Goal: Task Accomplishment & Management: Use online tool/utility

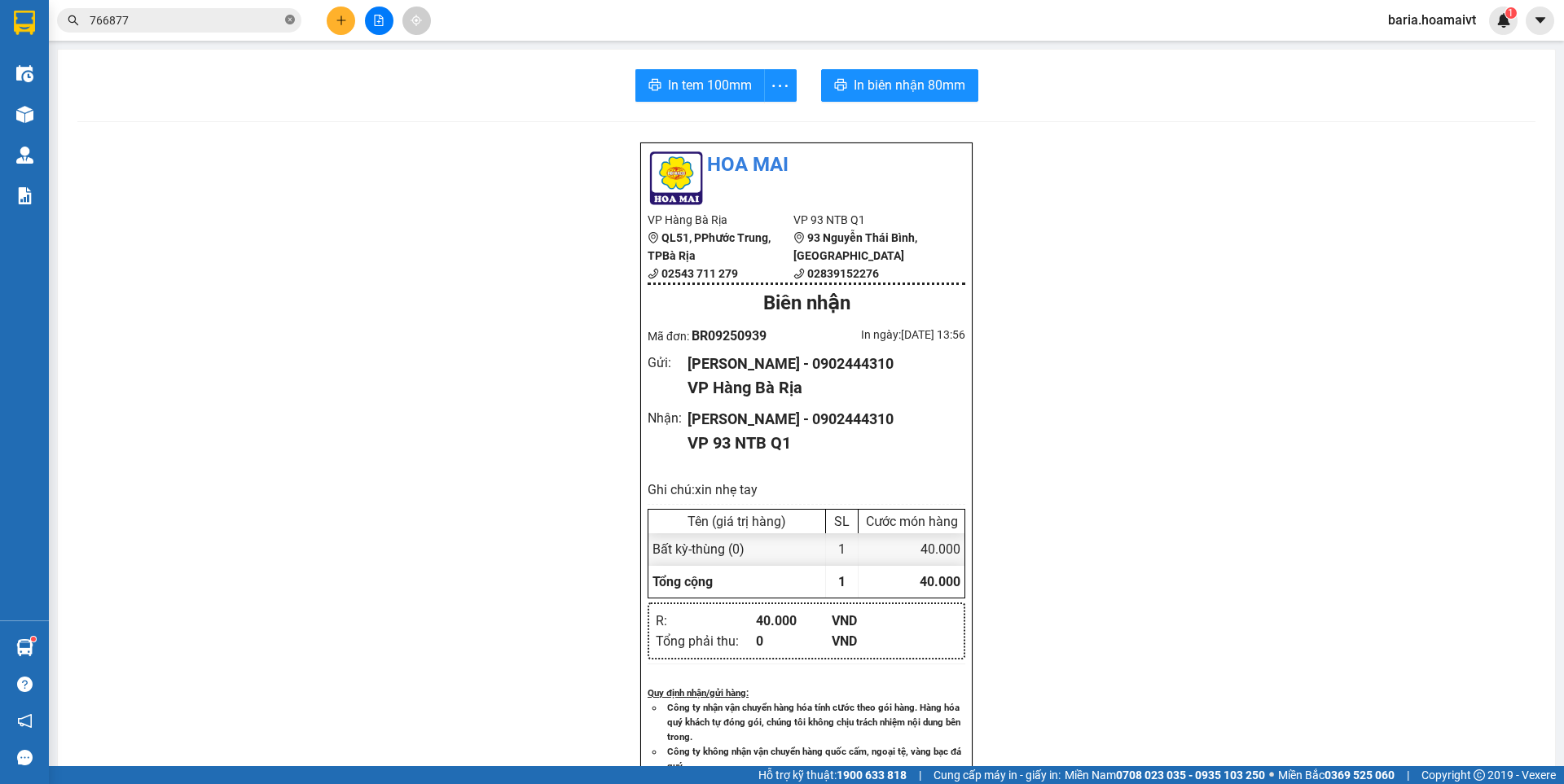
click at [286, 14] on span at bounding box center [290, 20] width 10 height 16
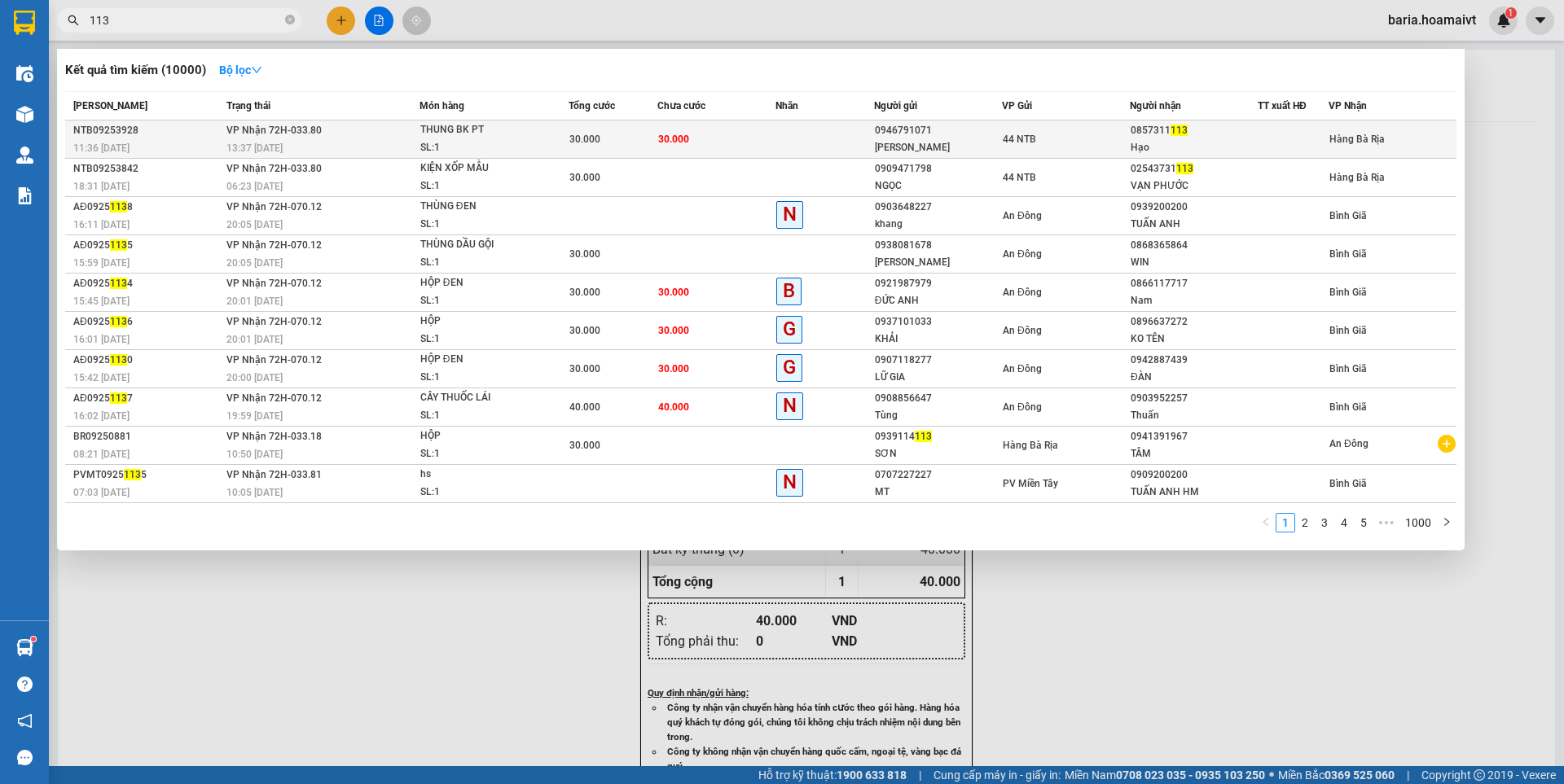
type input "113"
click at [1163, 127] on div "0857311 113" at bounding box center [1194, 131] width 126 height 17
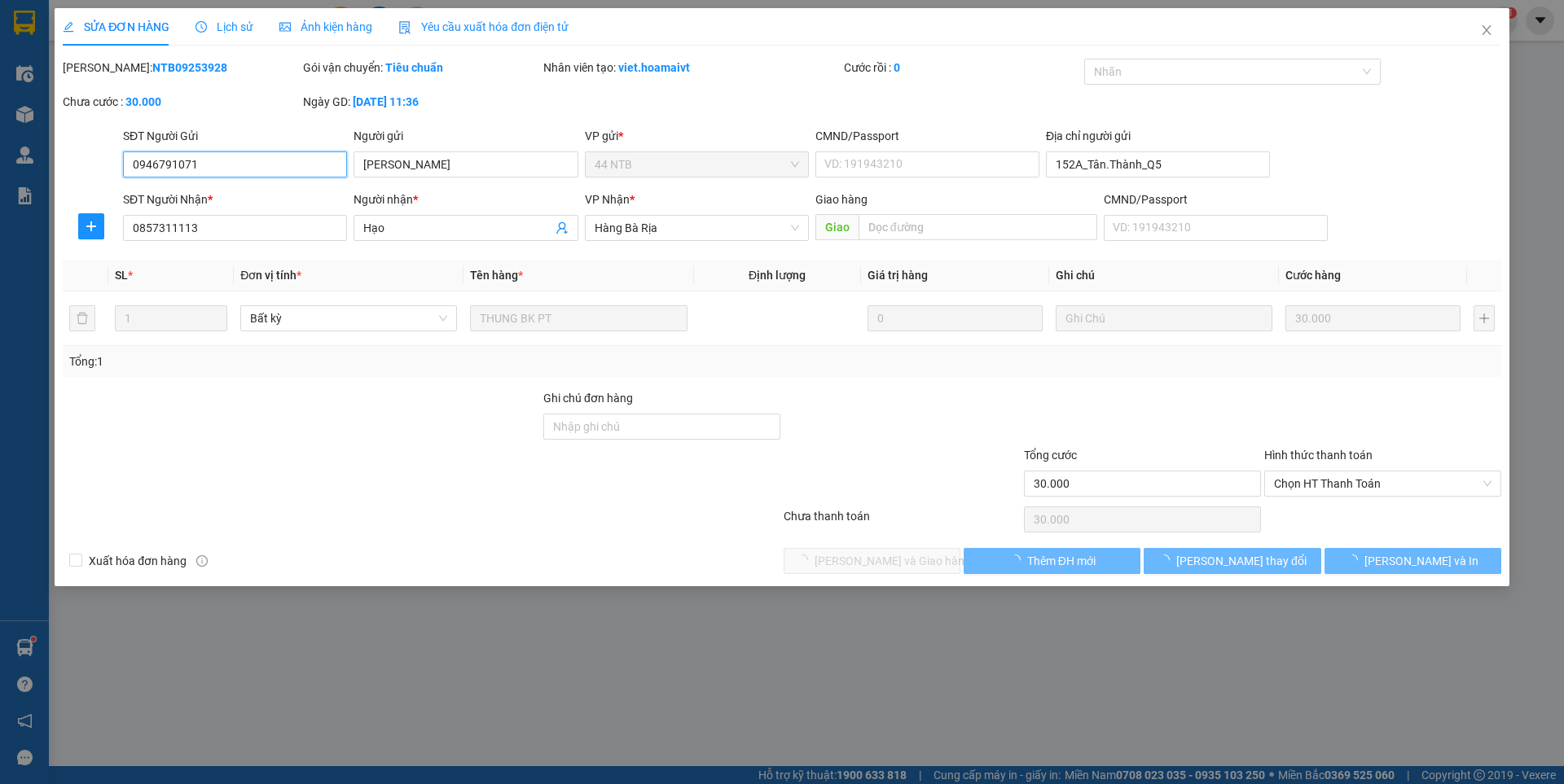
type input "0946791071"
type input "[PERSON_NAME]"
type input "152A_Tân.Thành_Q5"
type input "0857311113"
type input "Hạo"
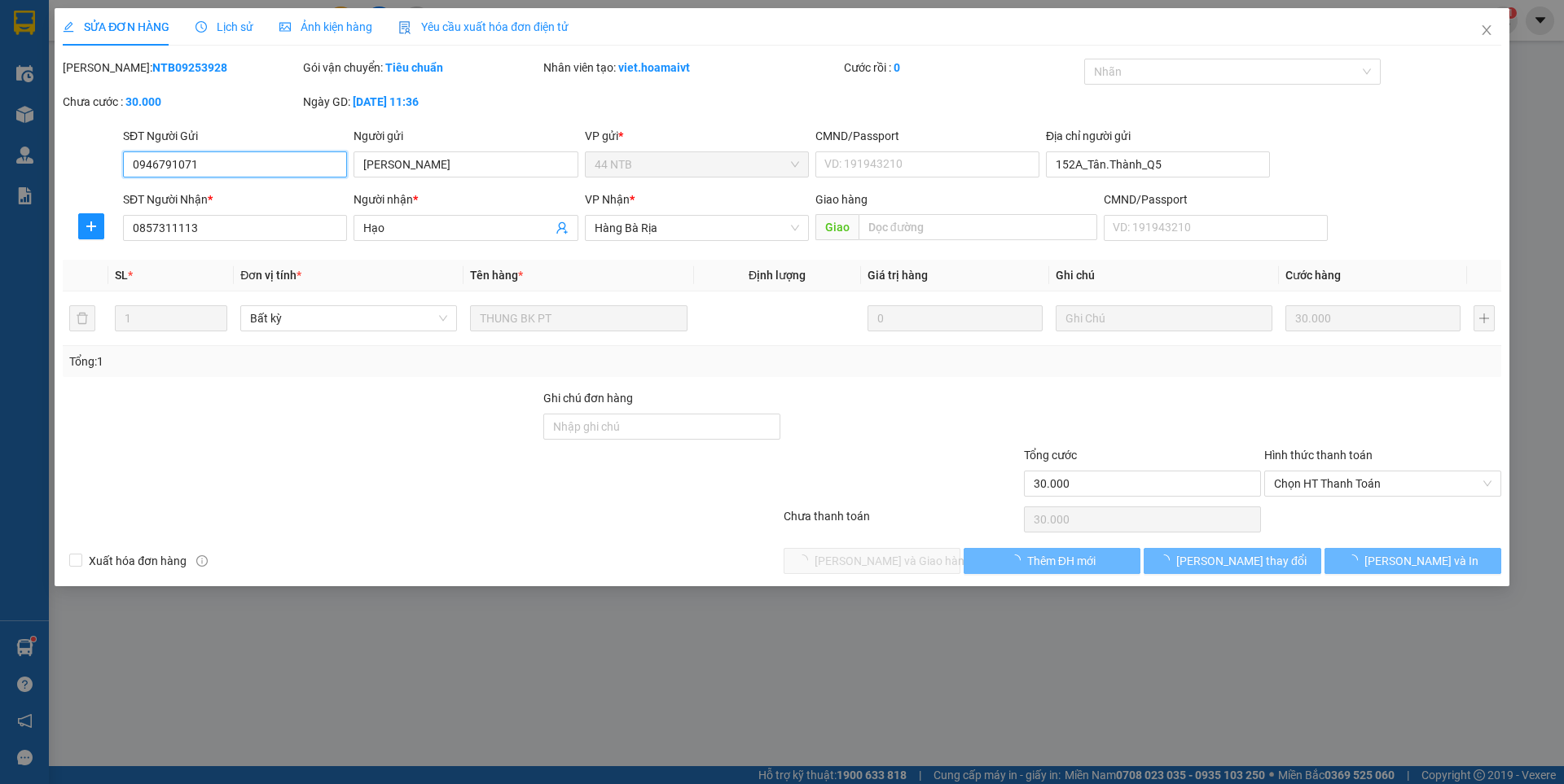
type input "30.000"
click at [1327, 485] on span "Chọn HT Thanh Toán" at bounding box center [1383, 483] width 218 height 24
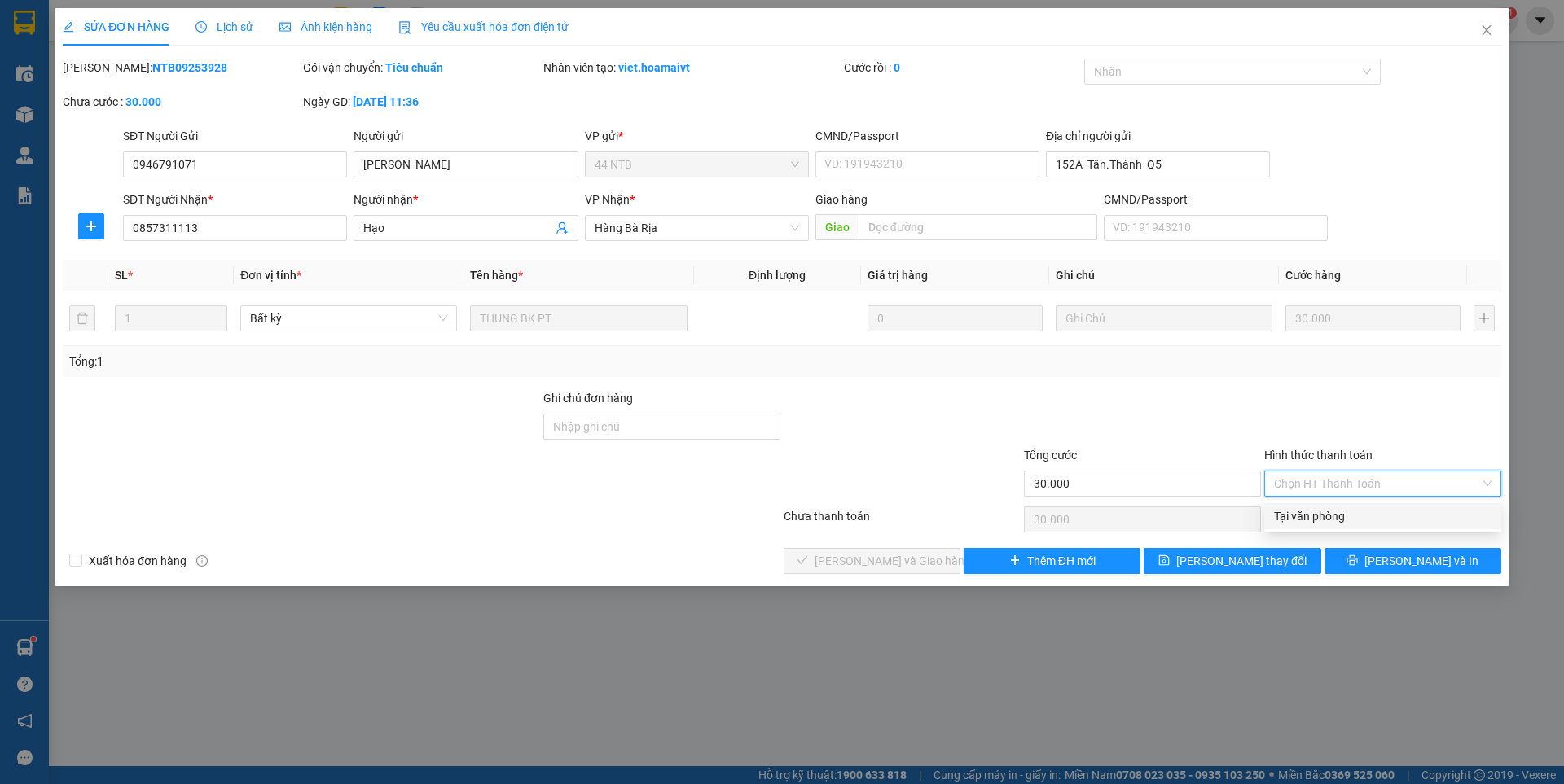
click at [1323, 521] on div "Tại văn phòng" at bounding box center [1383, 516] width 218 height 17
type input "0"
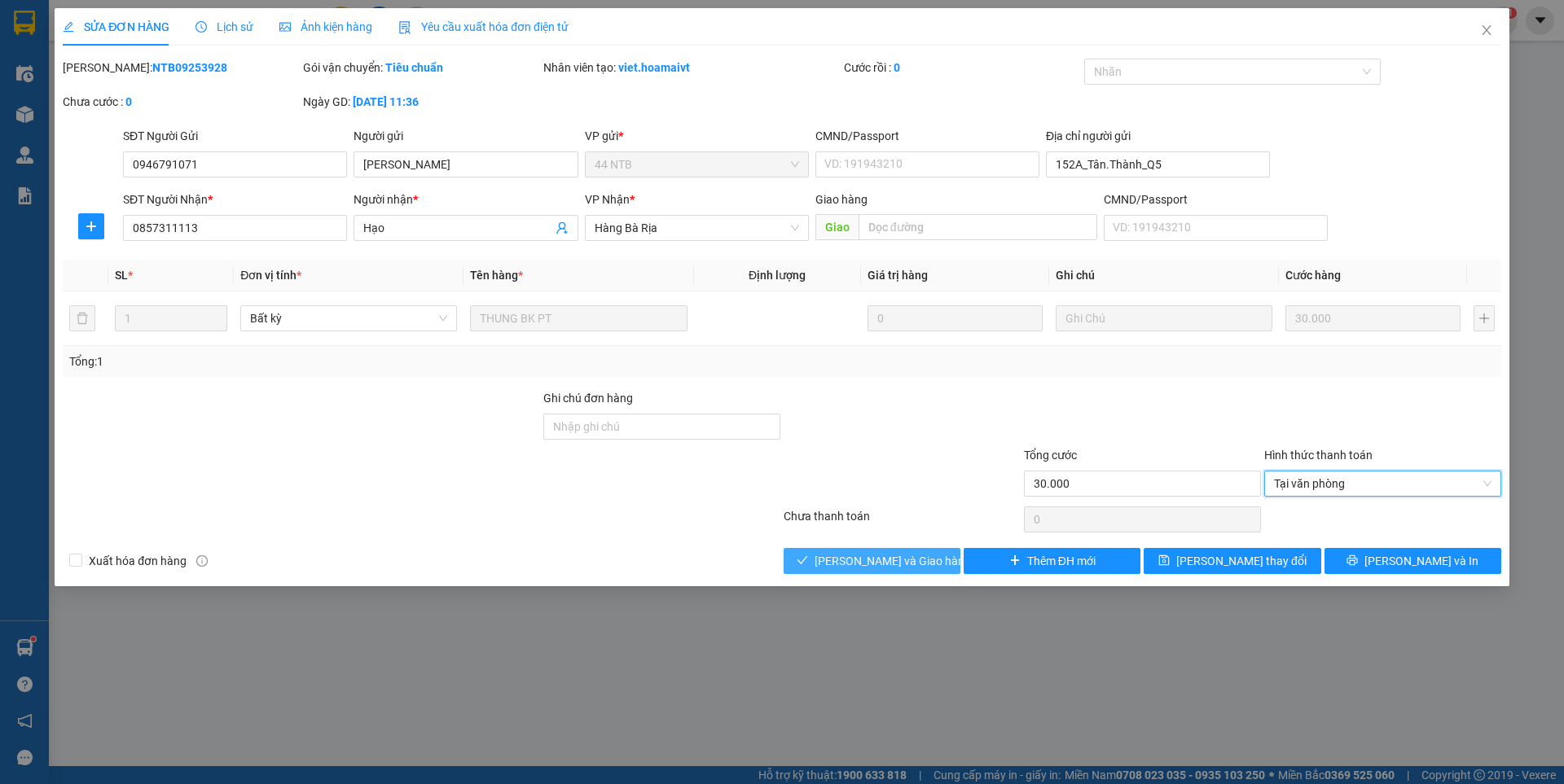
click at [902, 557] on span "[PERSON_NAME] và Giao hàng" at bounding box center [892, 561] width 156 height 17
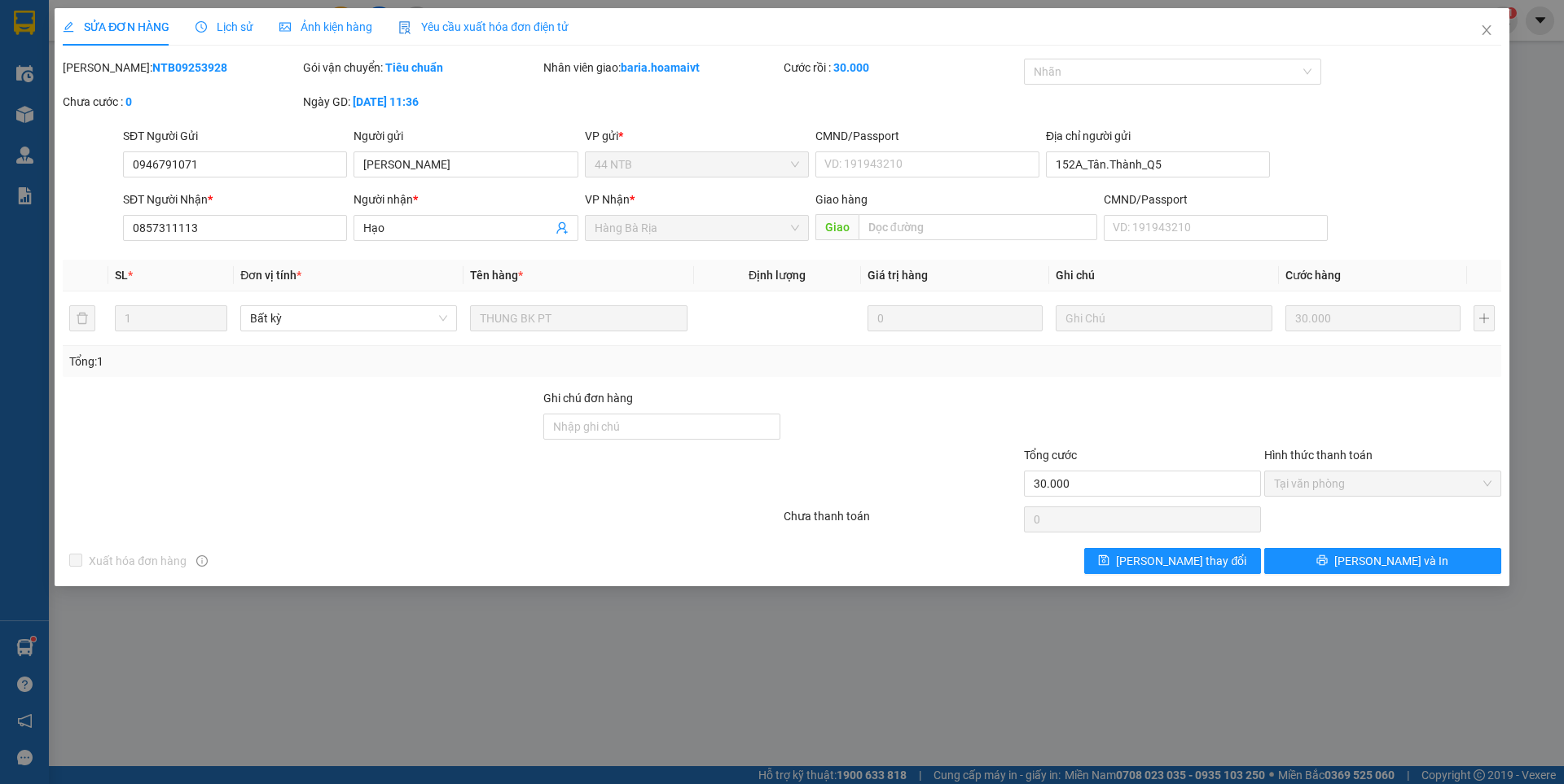
drag, startPoint x: 558, startPoint y: 656, endPoint x: 1089, endPoint y: 393, distance: 592.6
click at [565, 657] on div "SỬA ĐƠN HÀNG Lịch sử Ảnh kiện hàng Yêu cầu xuất hóa đơn điện tử Total Paid Fee …" at bounding box center [782, 392] width 1564 height 784
click at [1481, 27] on icon "close" at bounding box center [1486, 29] width 13 height 13
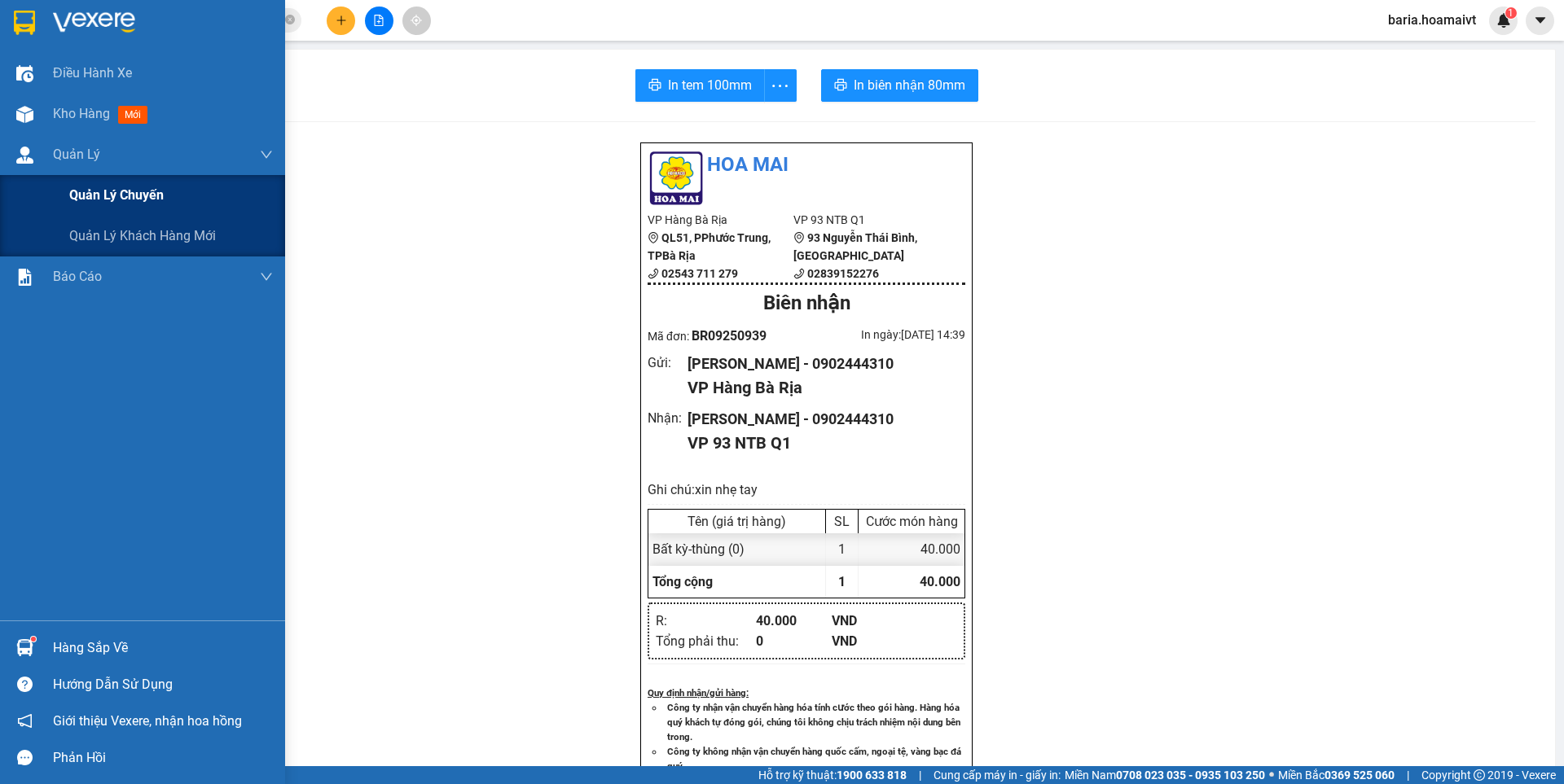
click at [114, 197] on span "Quản lý chuyến" at bounding box center [116, 194] width 94 height 20
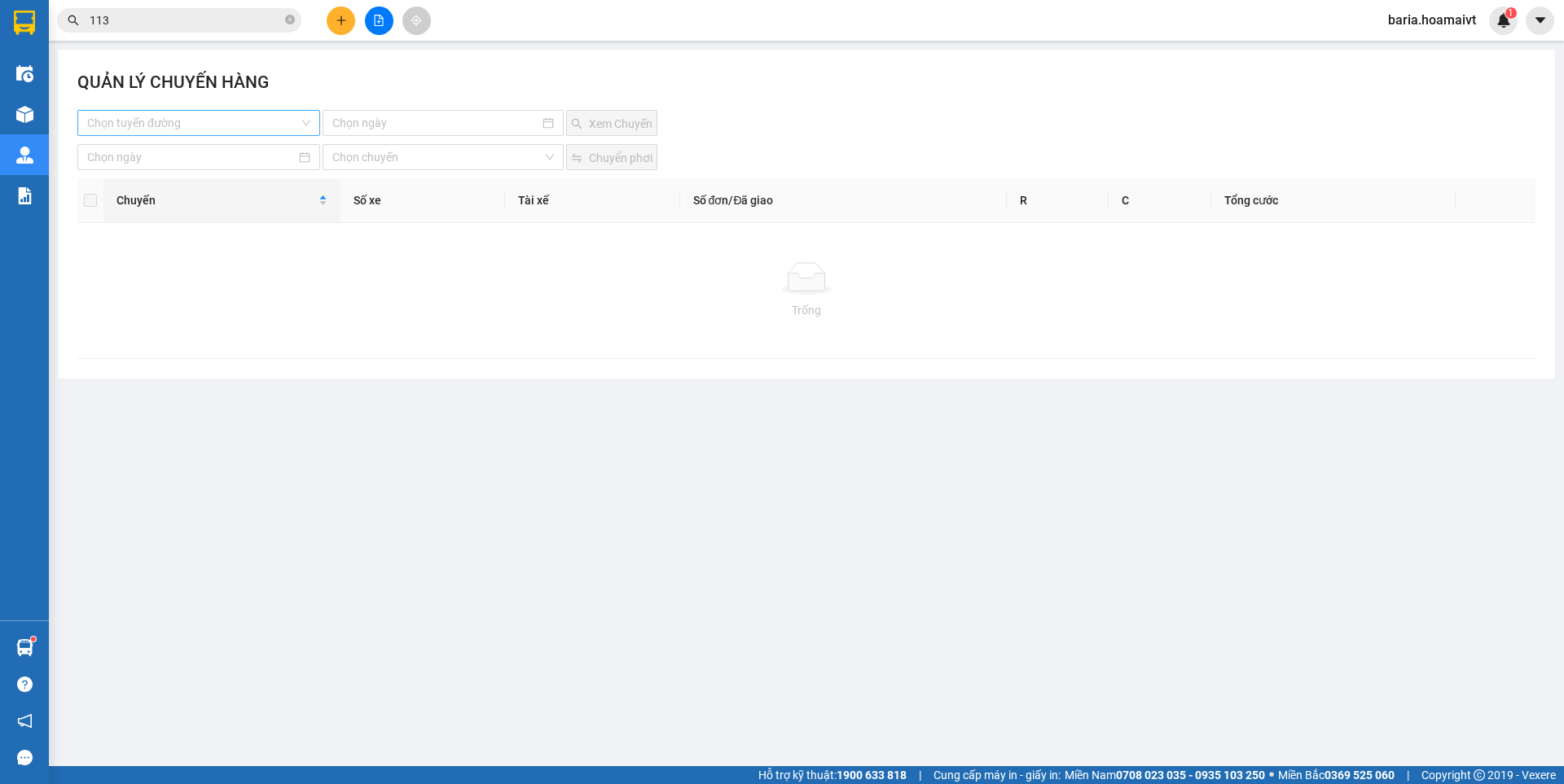
click at [183, 124] on input "search" at bounding box center [193, 122] width 212 height 24
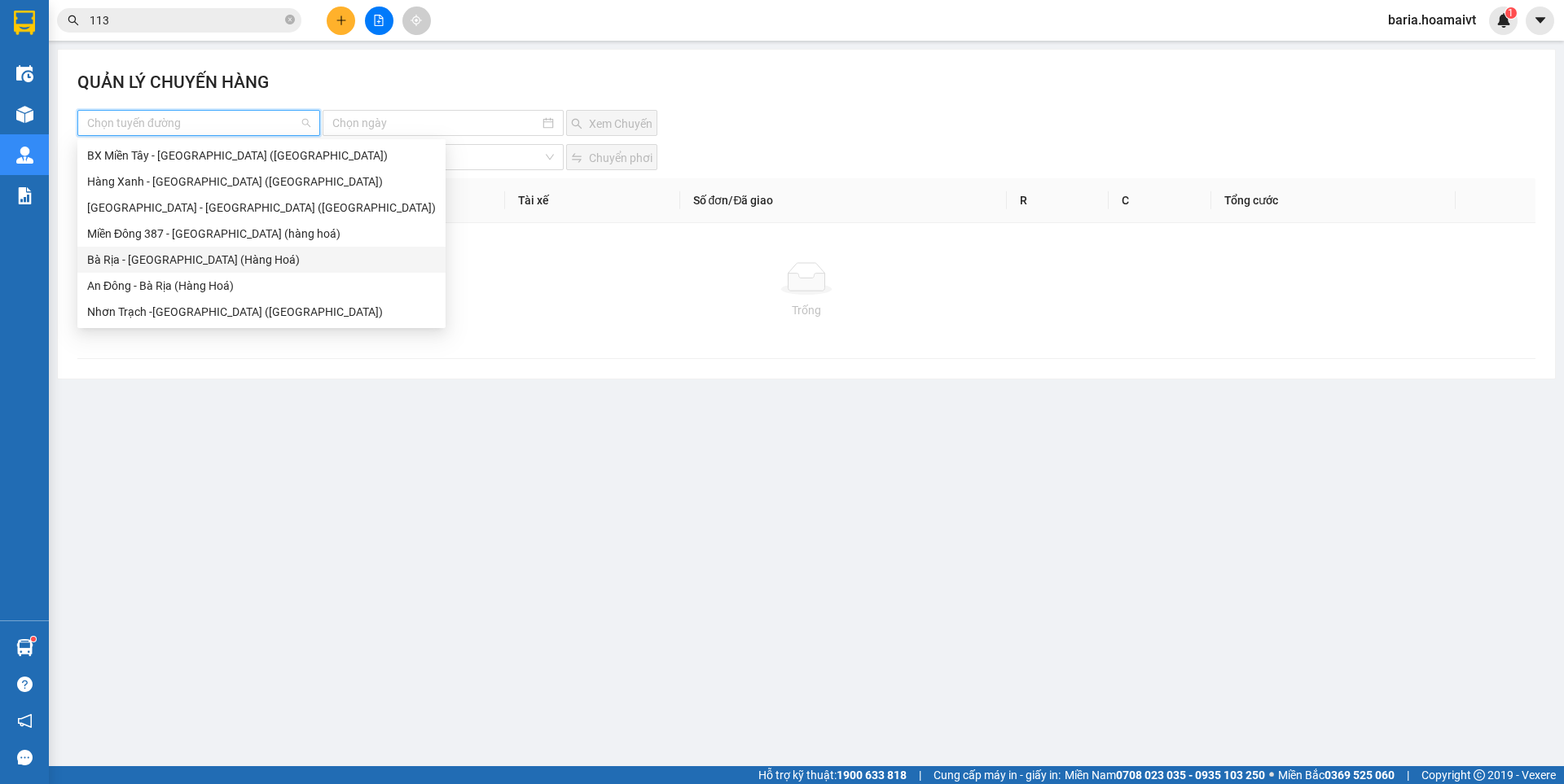
click at [154, 254] on div "Bà Rịa - [GEOGRAPHIC_DATA] (Hàng Hoá)" at bounding box center [261, 259] width 349 height 17
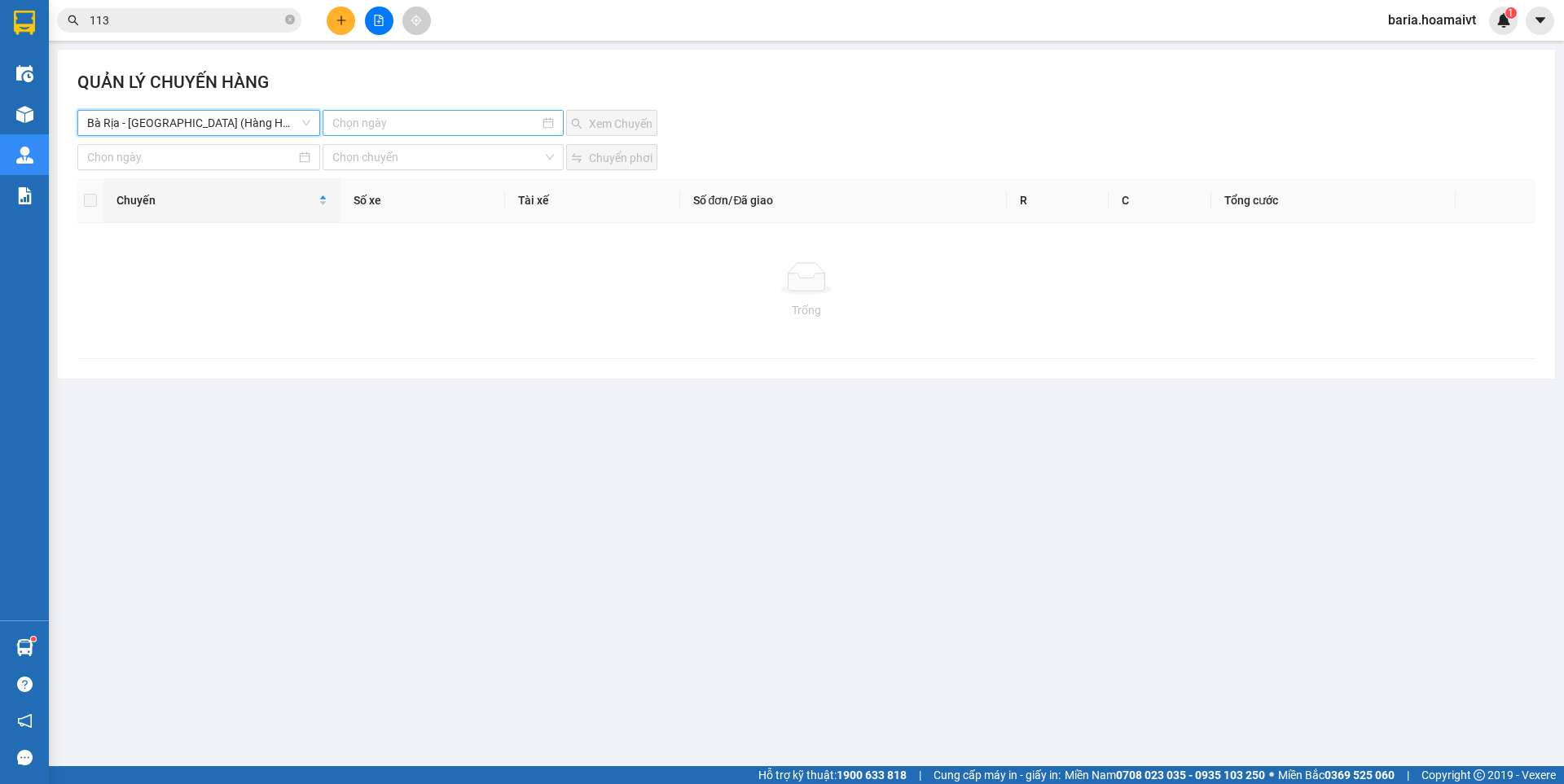
click at [408, 117] on input at bounding box center [435, 122] width 206 height 17
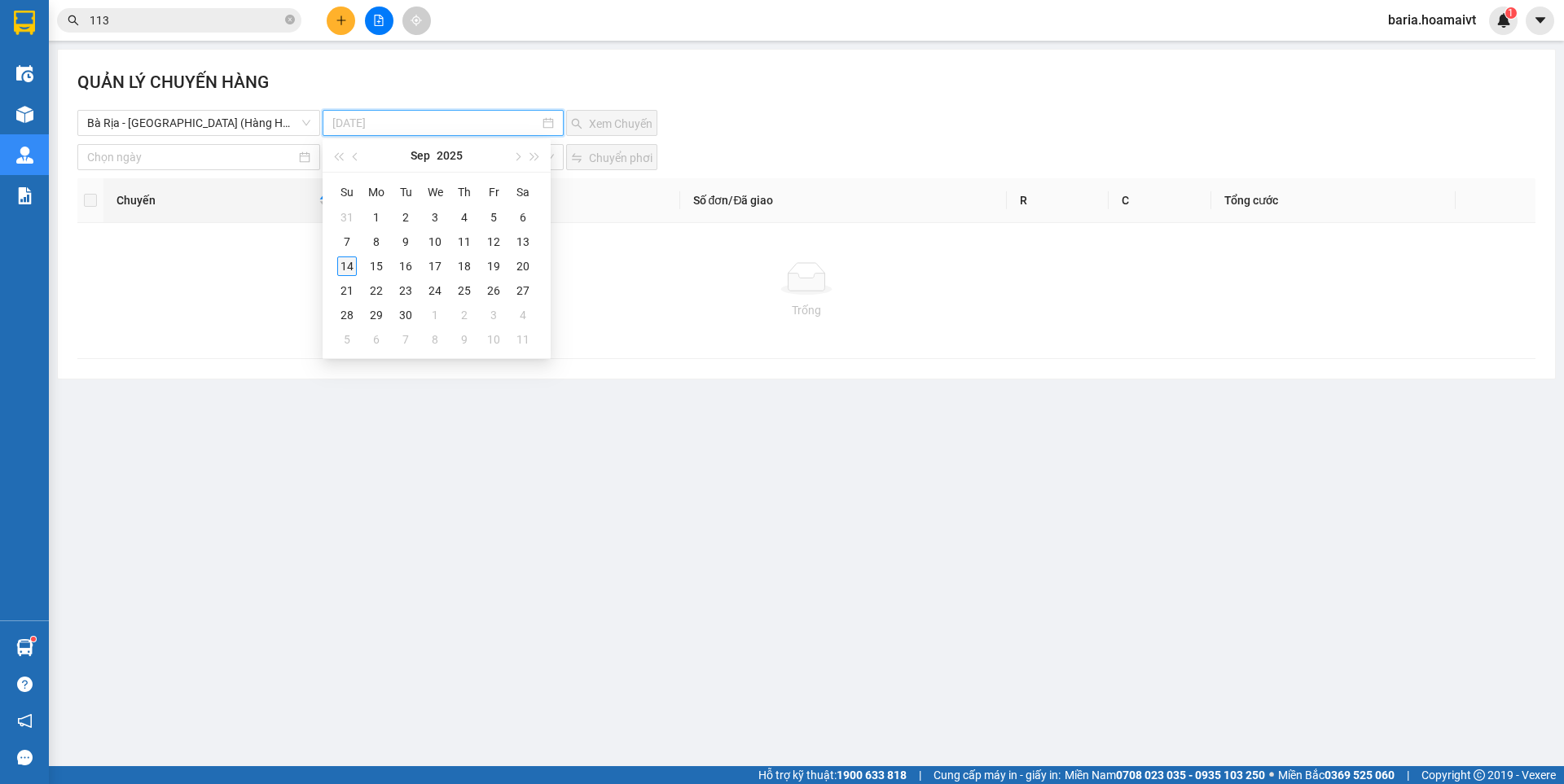
type input "[DATE]"
click at [349, 265] on div "14" at bounding box center [347, 266] width 19 height 19
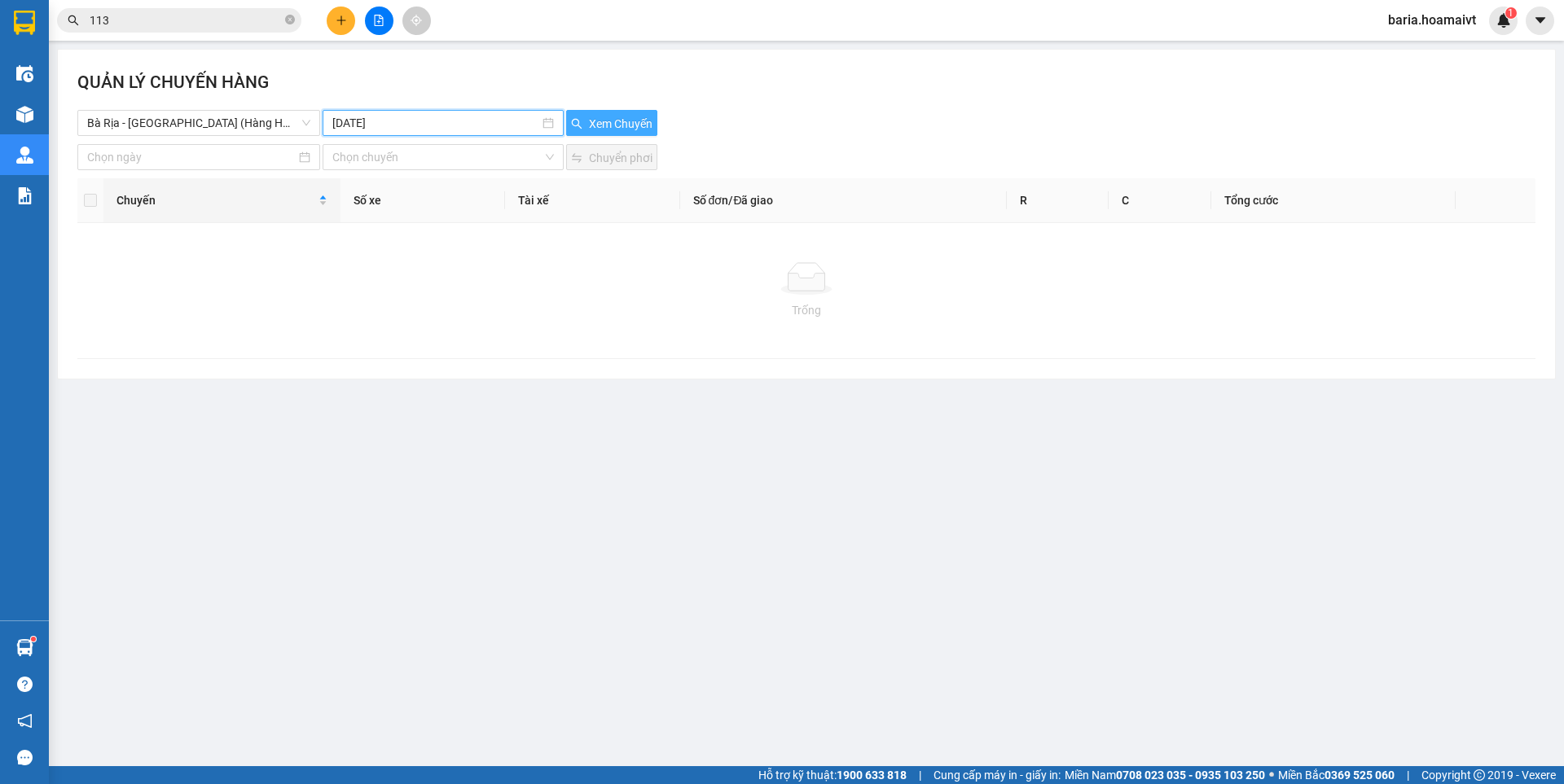
click at [619, 119] on span "Xem Chuyến" at bounding box center [620, 123] width 63 height 17
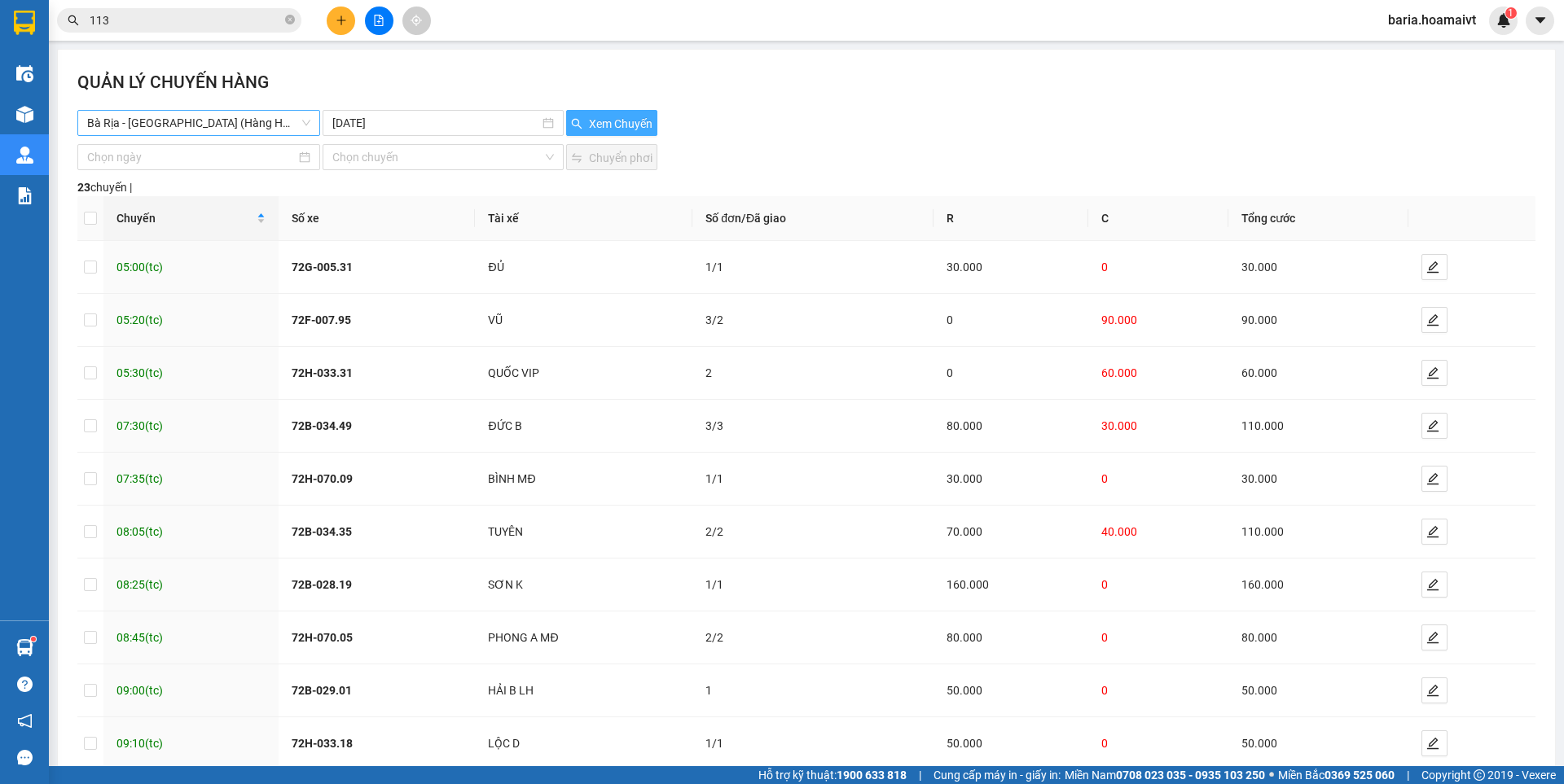
click at [265, 125] on span "Bà Rịa - [GEOGRAPHIC_DATA] (Hàng Hoá)" at bounding box center [199, 122] width 224 height 24
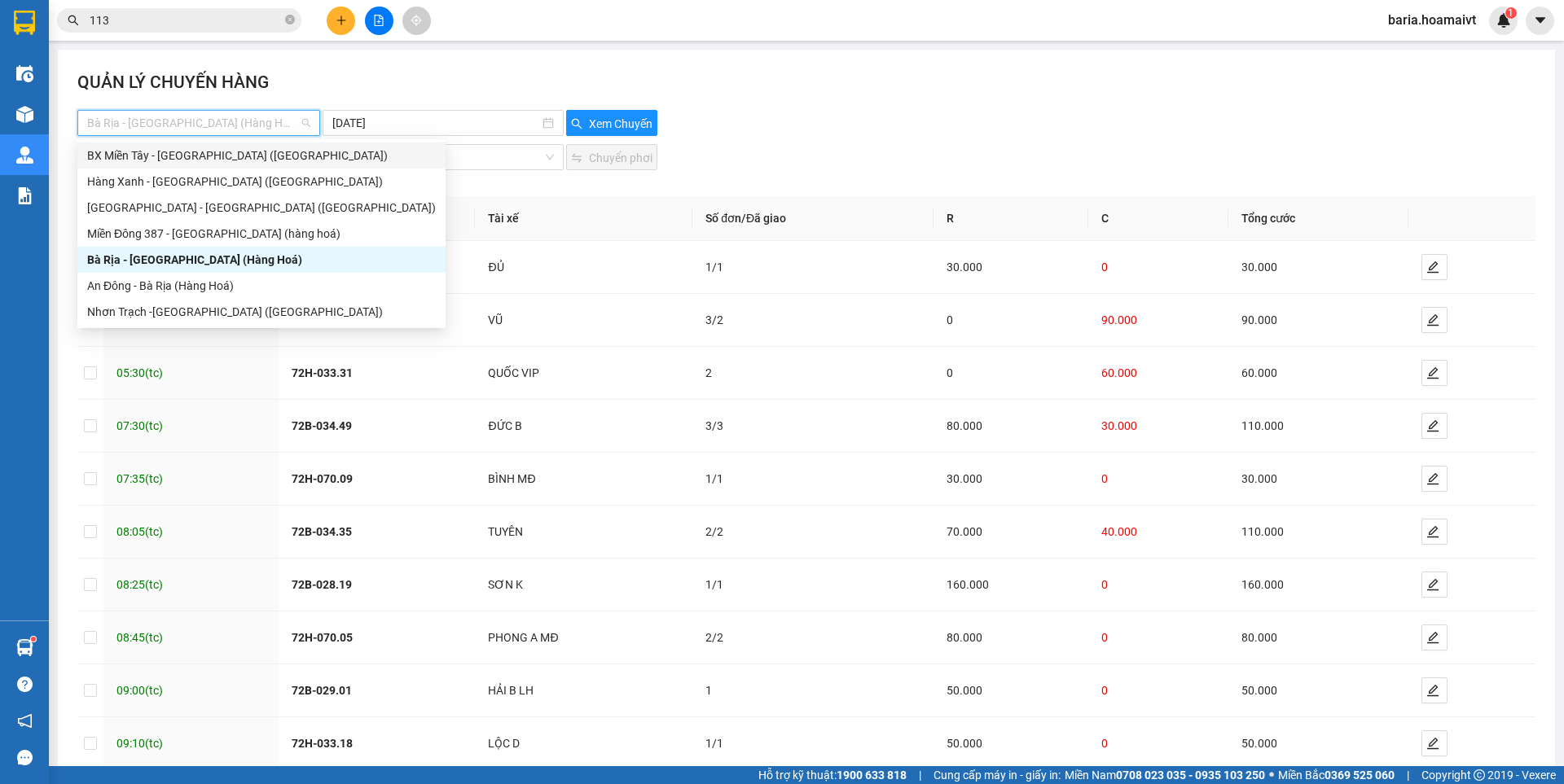
click at [248, 155] on div "BX Miền Tây - [GEOGRAPHIC_DATA] ([GEOGRAPHIC_DATA])" at bounding box center [261, 155] width 349 height 17
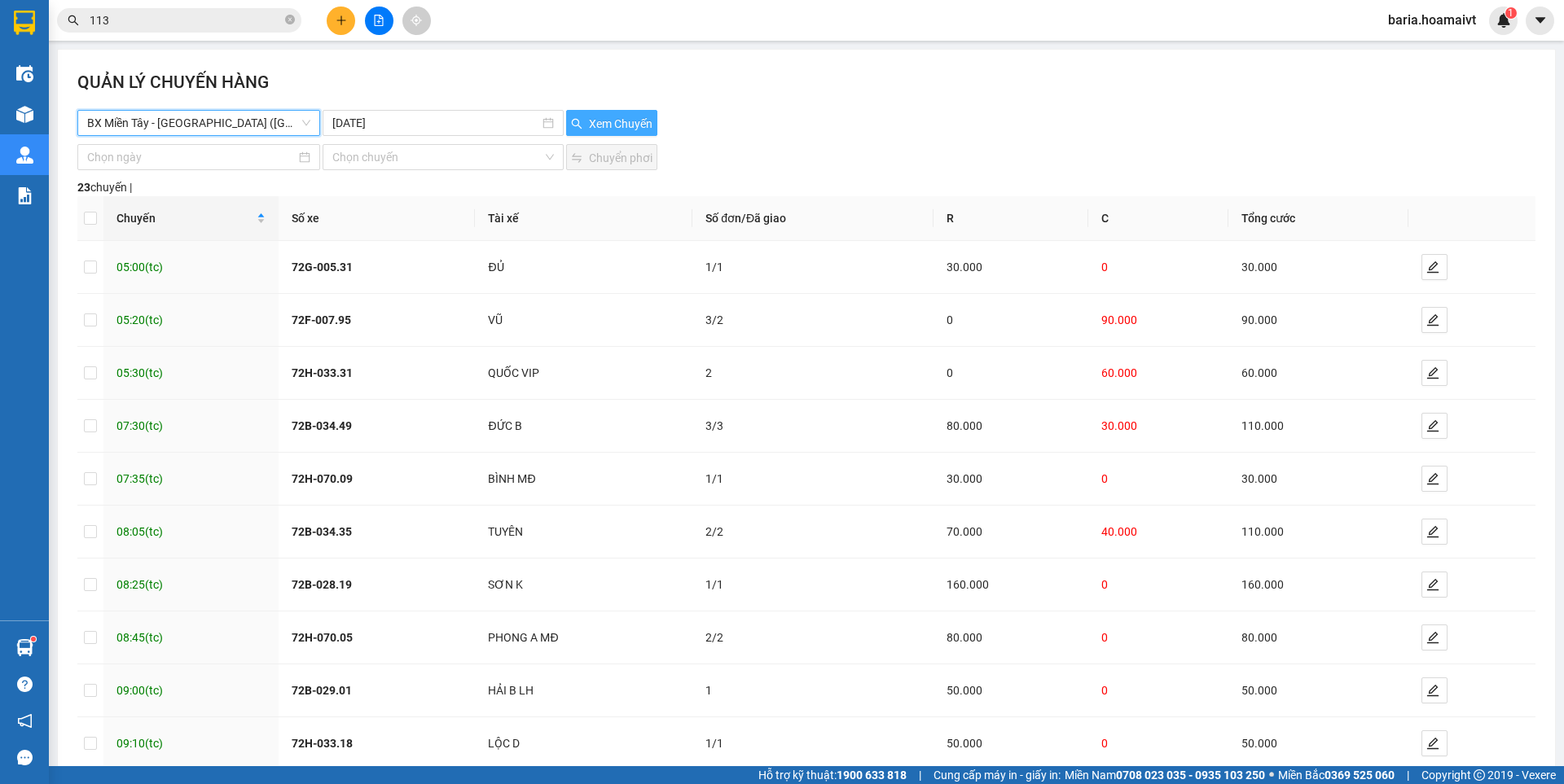
click at [612, 110] on button "Xem Chuyến" at bounding box center [611, 122] width 91 height 26
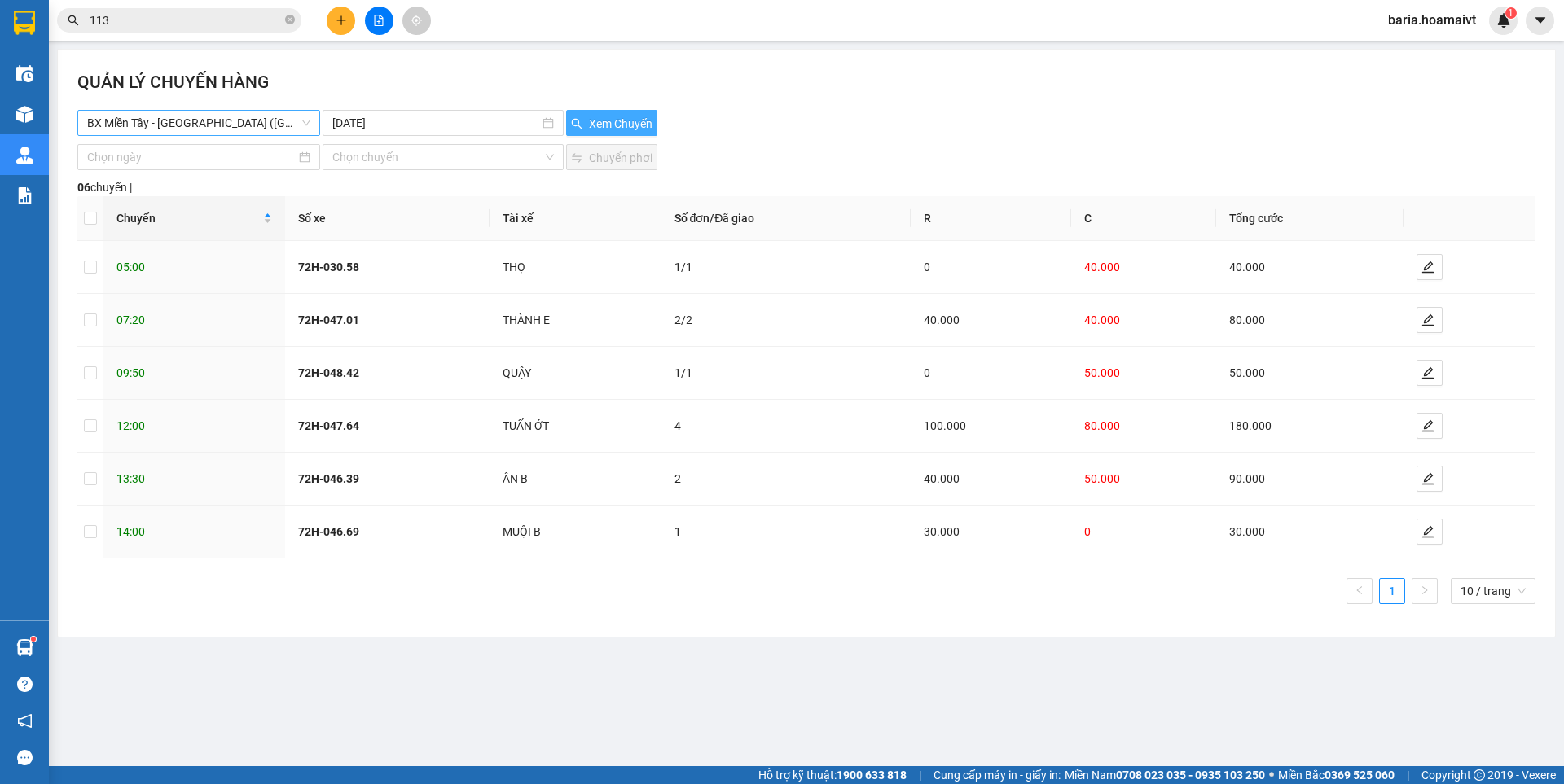
click at [236, 122] on span "BX Miền Tây - [GEOGRAPHIC_DATA] ([GEOGRAPHIC_DATA])" at bounding box center [199, 122] width 224 height 24
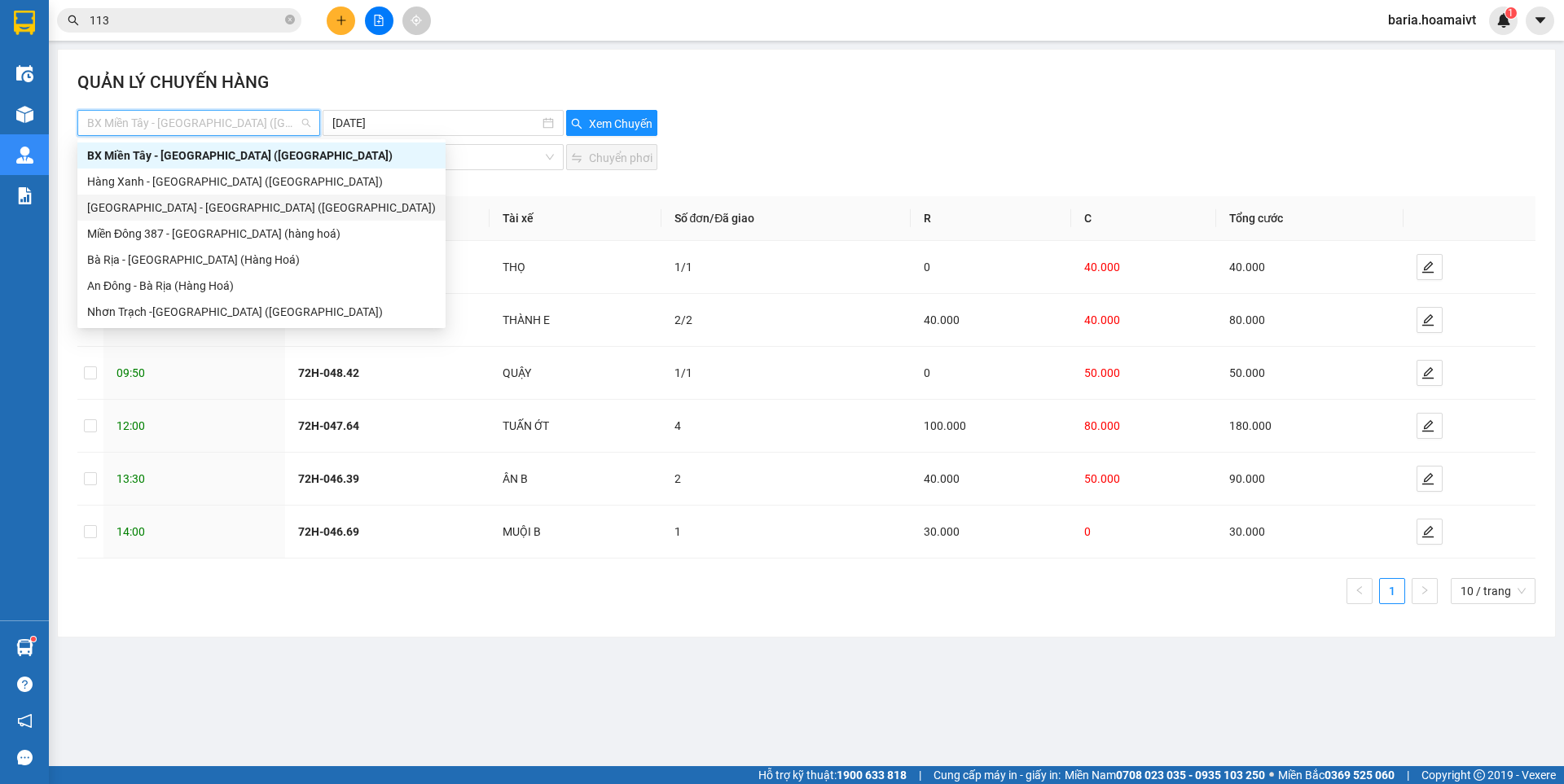
click at [270, 211] on div "[GEOGRAPHIC_DATA] - [GEOGRAPHIC_DATA] ([GEOGRAPHIC_DATA])" at bounding box center [261, 207] width 349 height 17
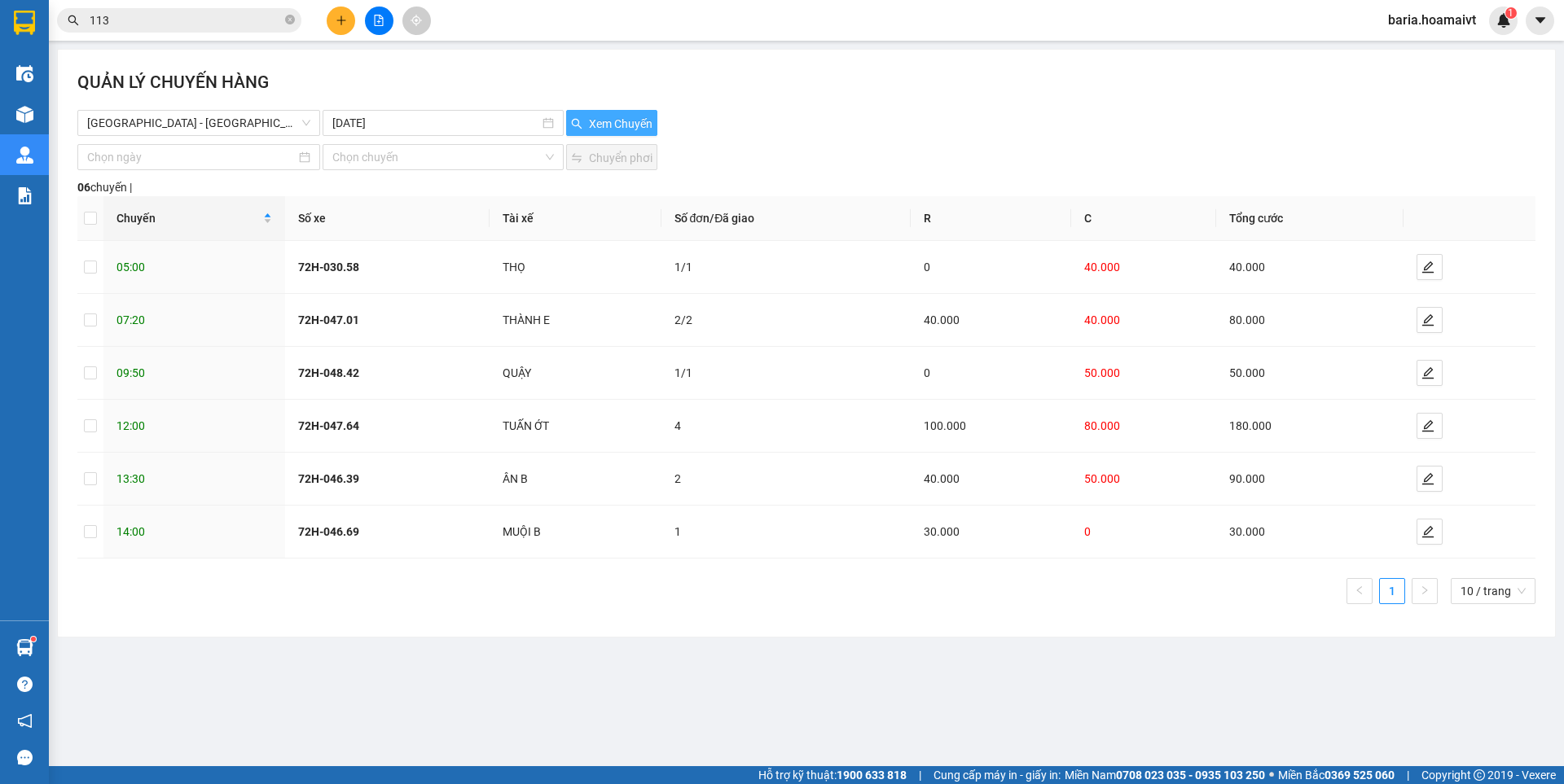
click at [614, 122] on span "Xem Chuyến" at bounding box center [620, 123] width 63 height 17
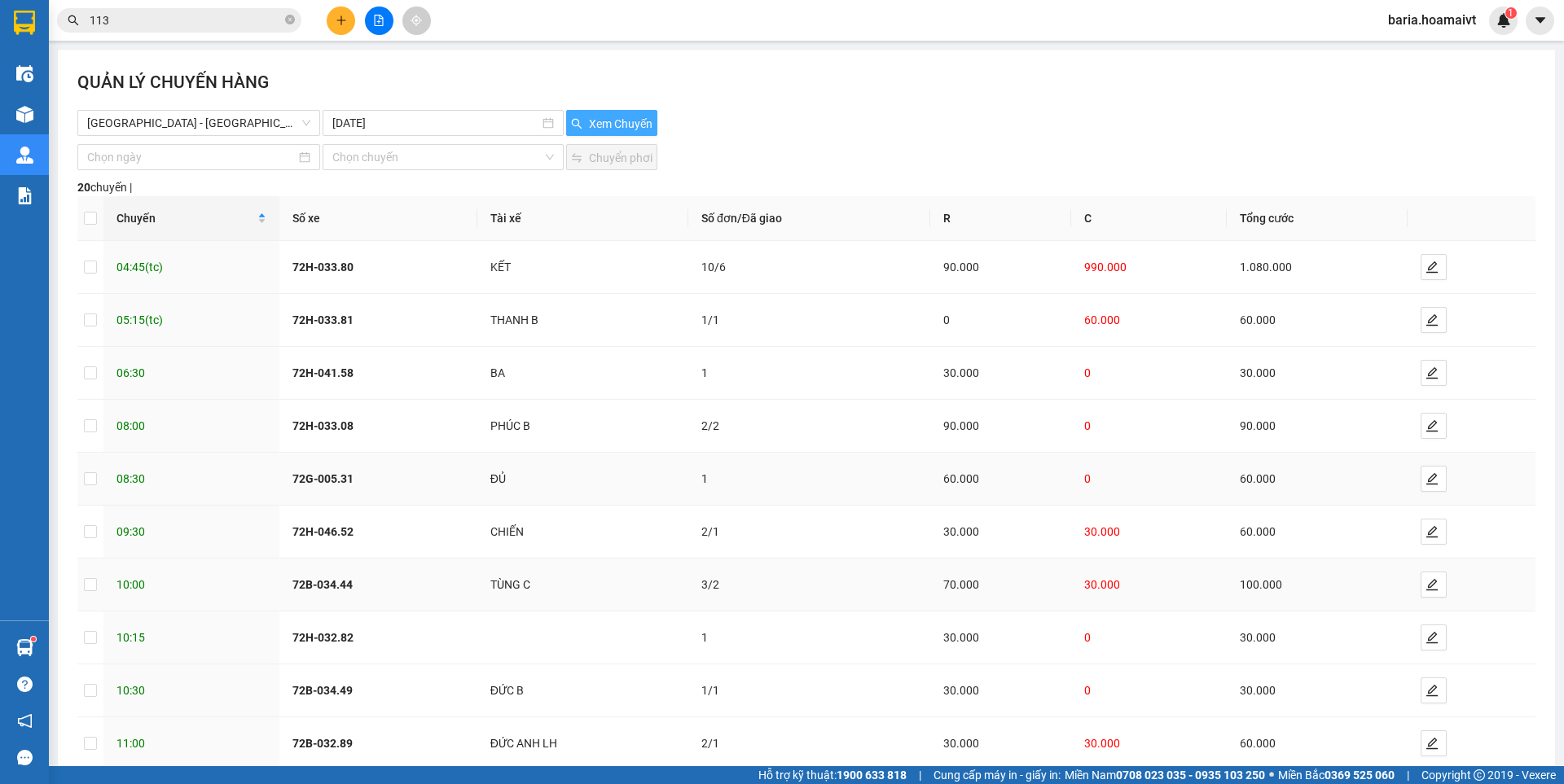
scroll to position [91, 0]
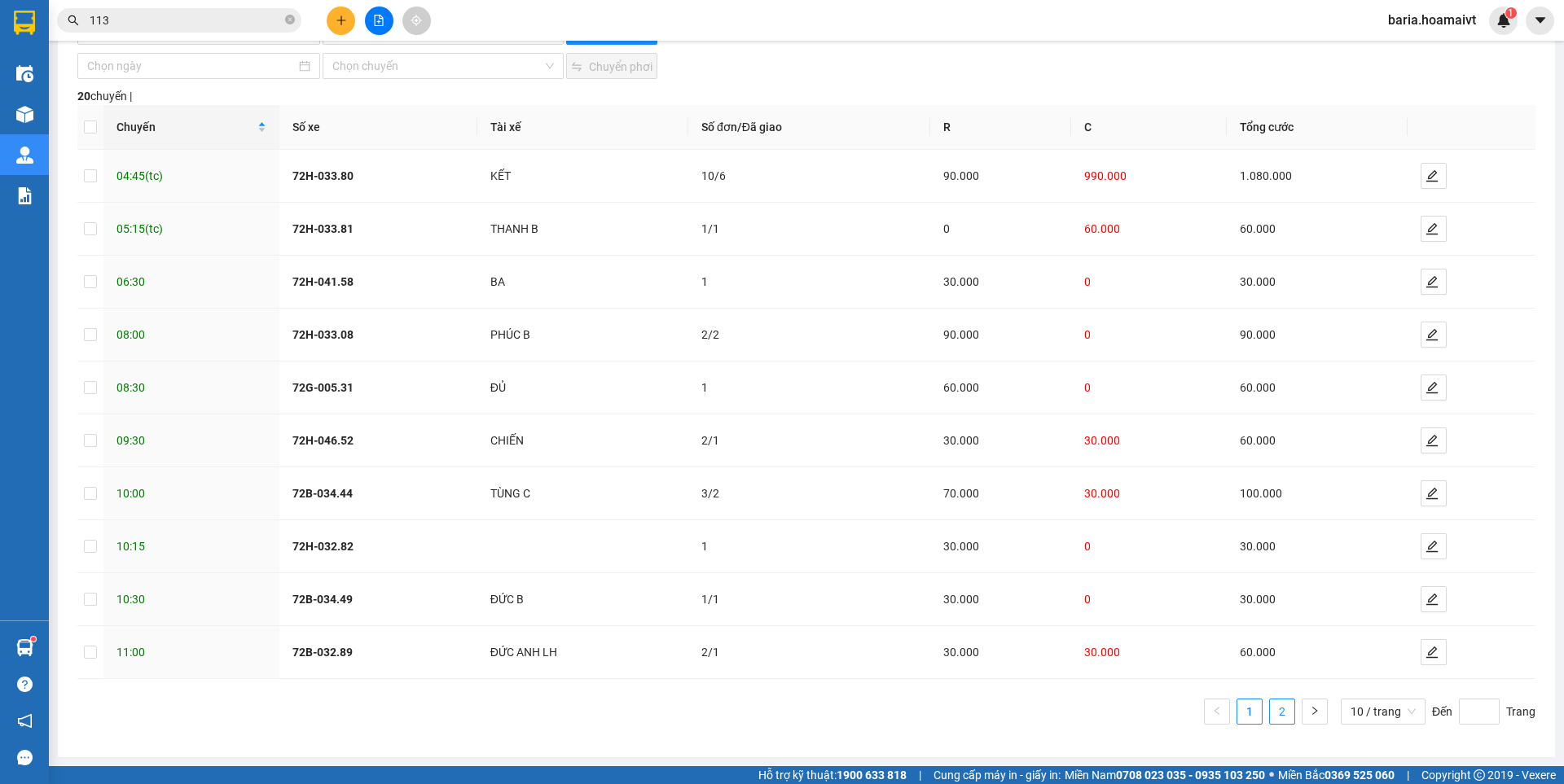
click at [1270, 713] on link "2" at bounding box center [1281, 711] width 24 height 24
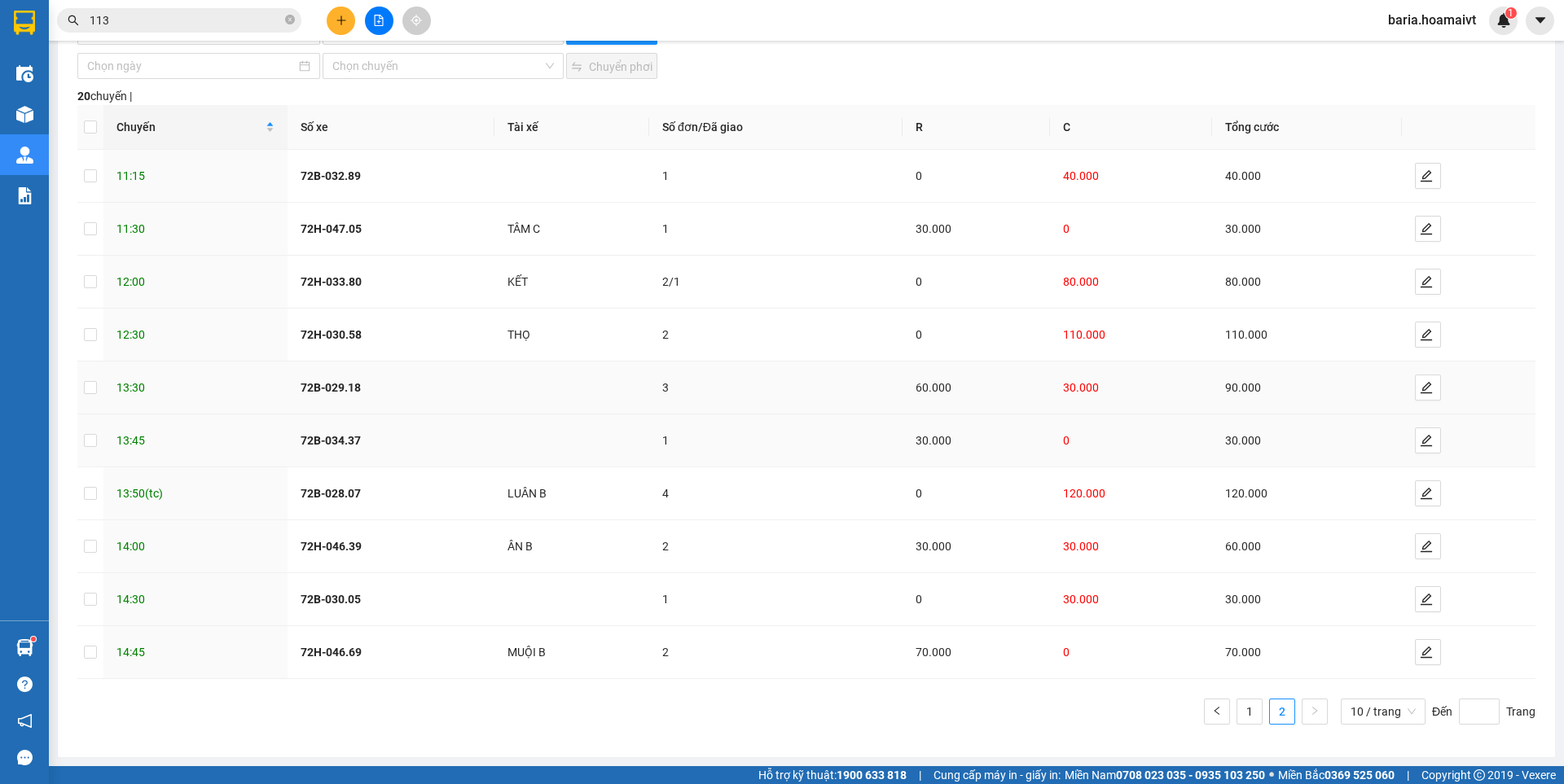
scroll to position [0, 0]
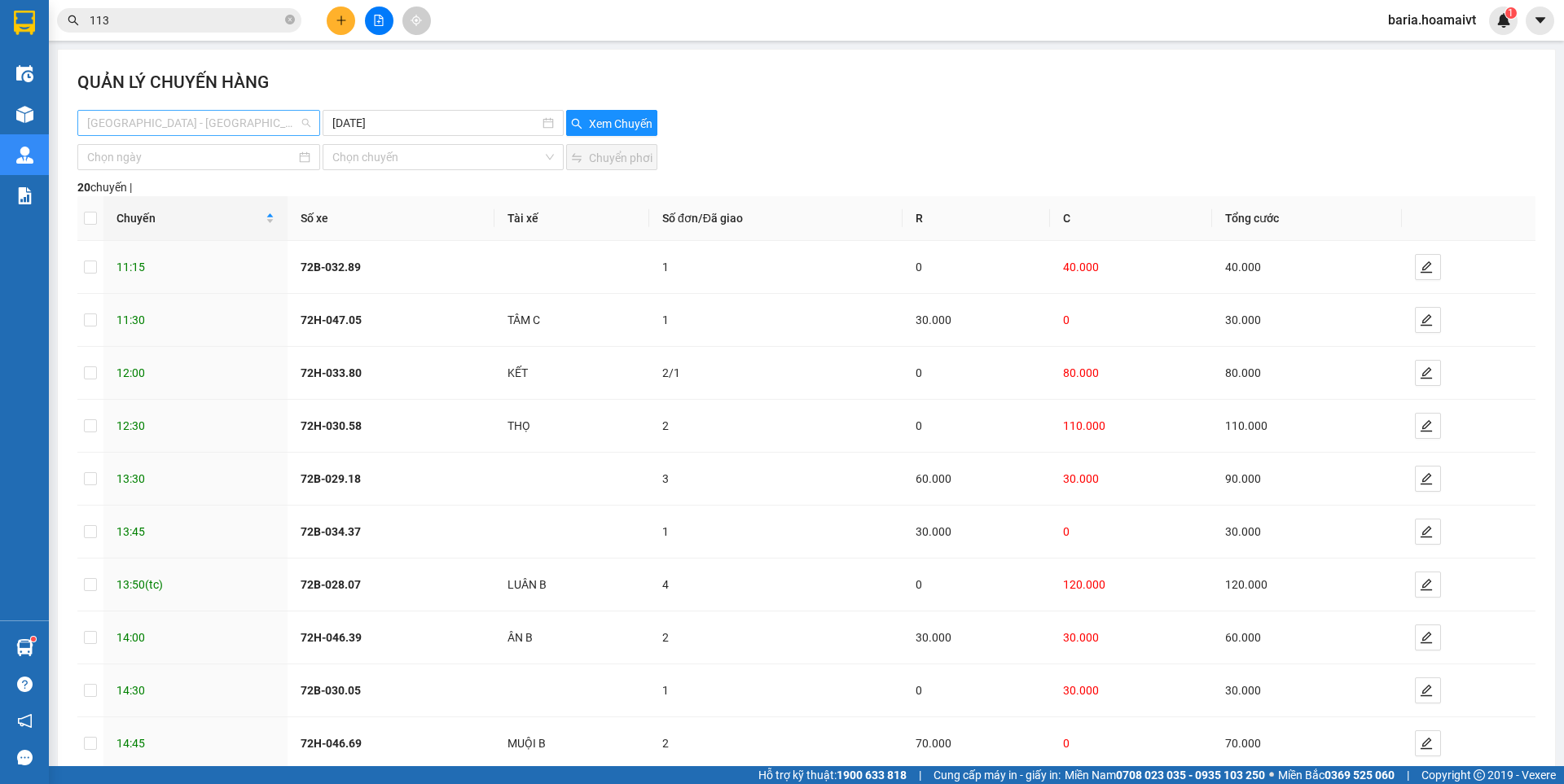
click at [248, 119] on span "[GEOGRAPHIC_DATA] - [GEOGRAPHIC_DATA] ([GEOGRAPHIC_DATA])" at bounding box center [199, 122] width 224 height 24
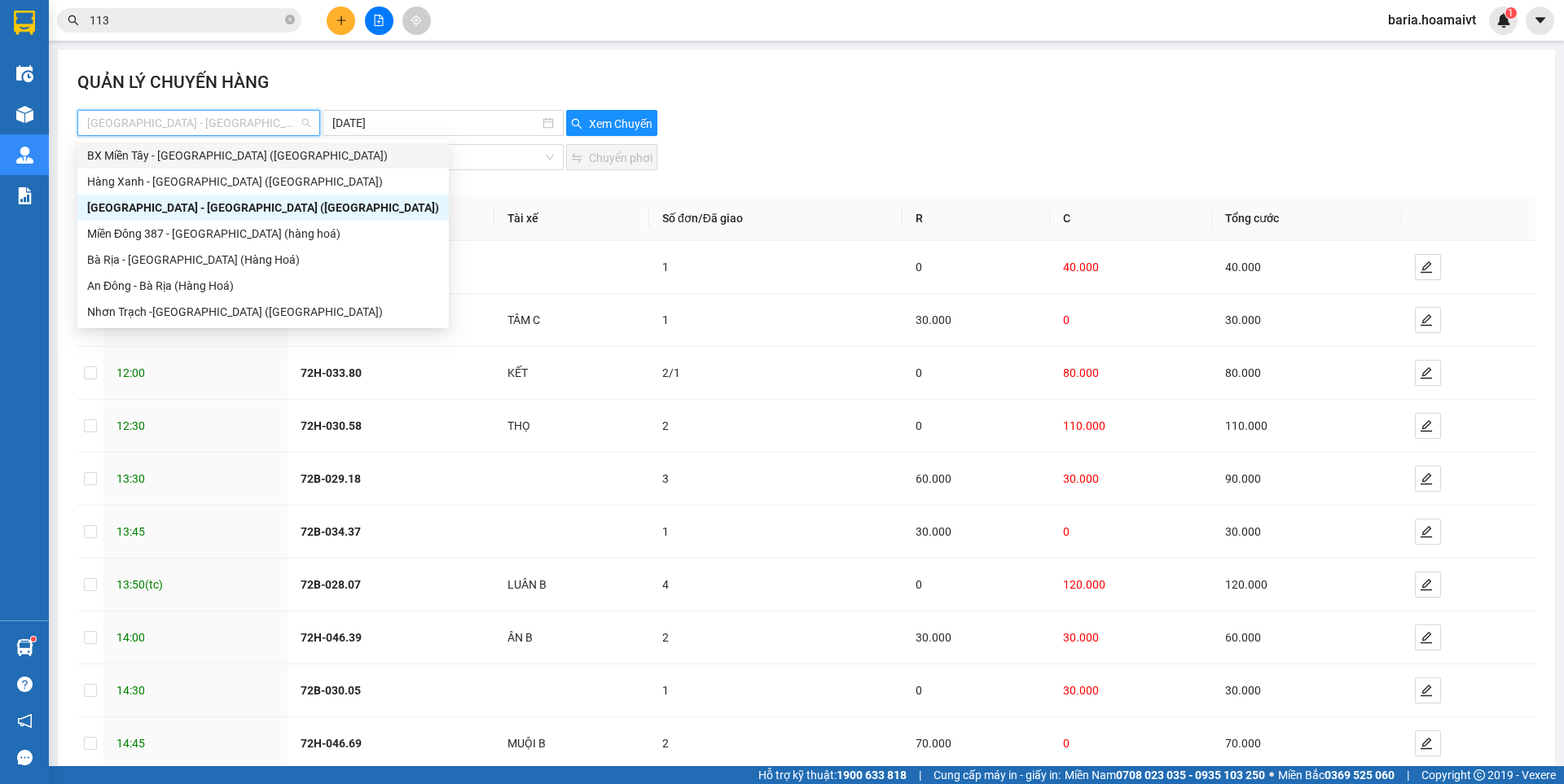
click at [244, 156] on div "BX Miền Tây - [GEOGRAPHIC_DATA] ([GEOGRAPHIC_DATA])" at bounding box center [263, 155] width 352 height 17
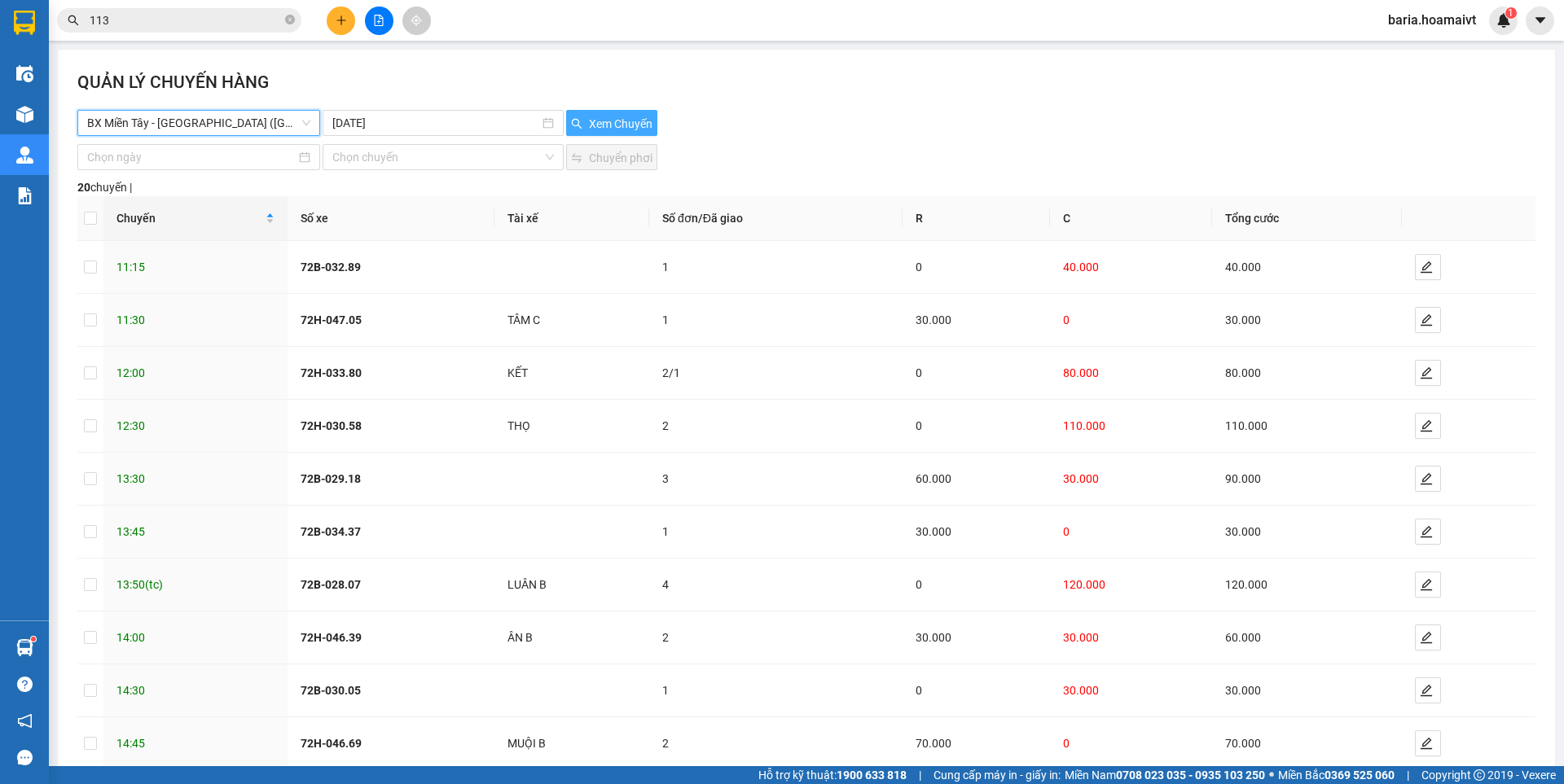
click at [606, 126] on span "Xem Chuyến" at bounding box center [620, 123] width 63 height 17
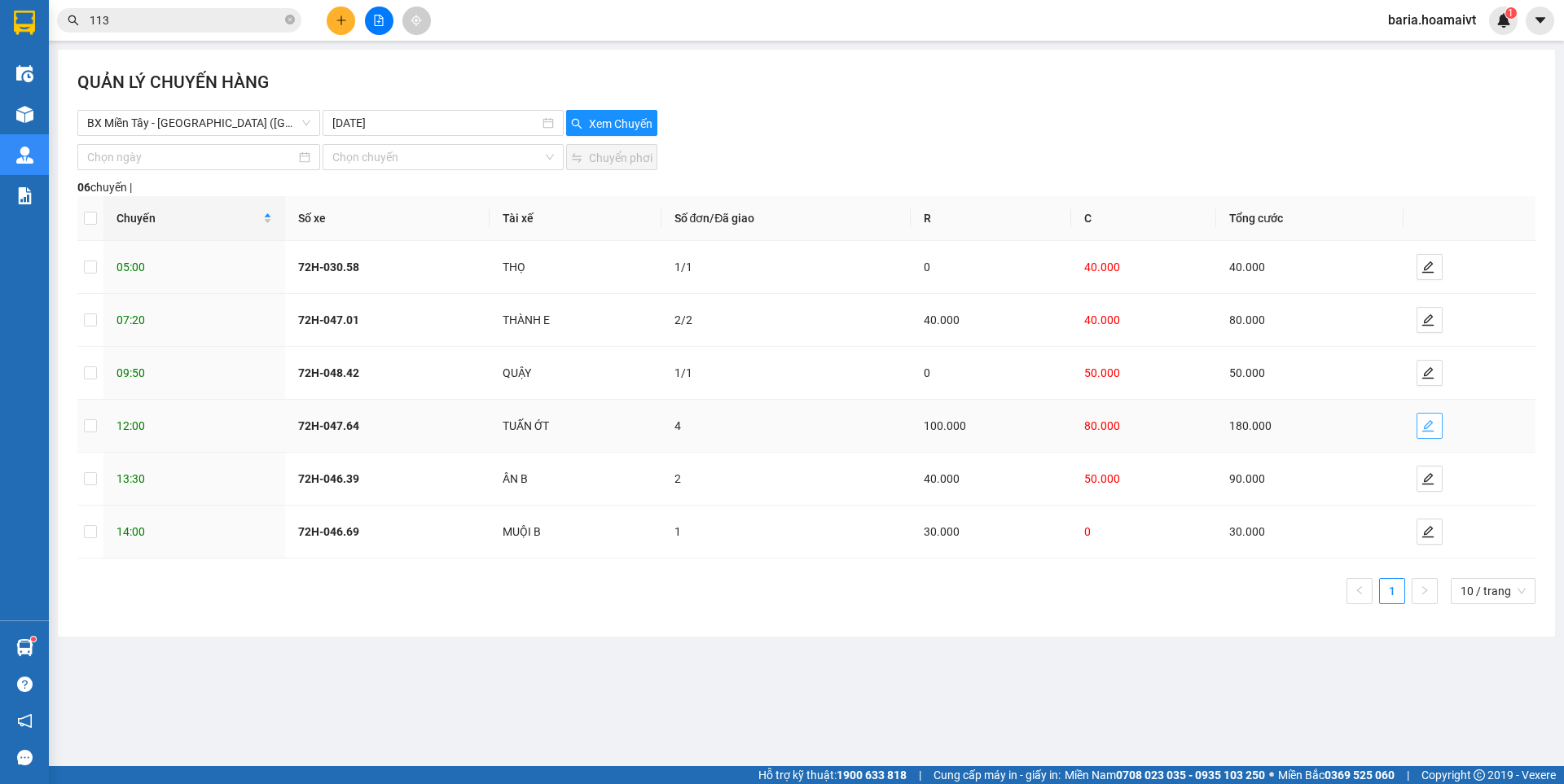
click at [1425, 427] on icon "edit" at bounding box center [1427, 426] width 13 height 13
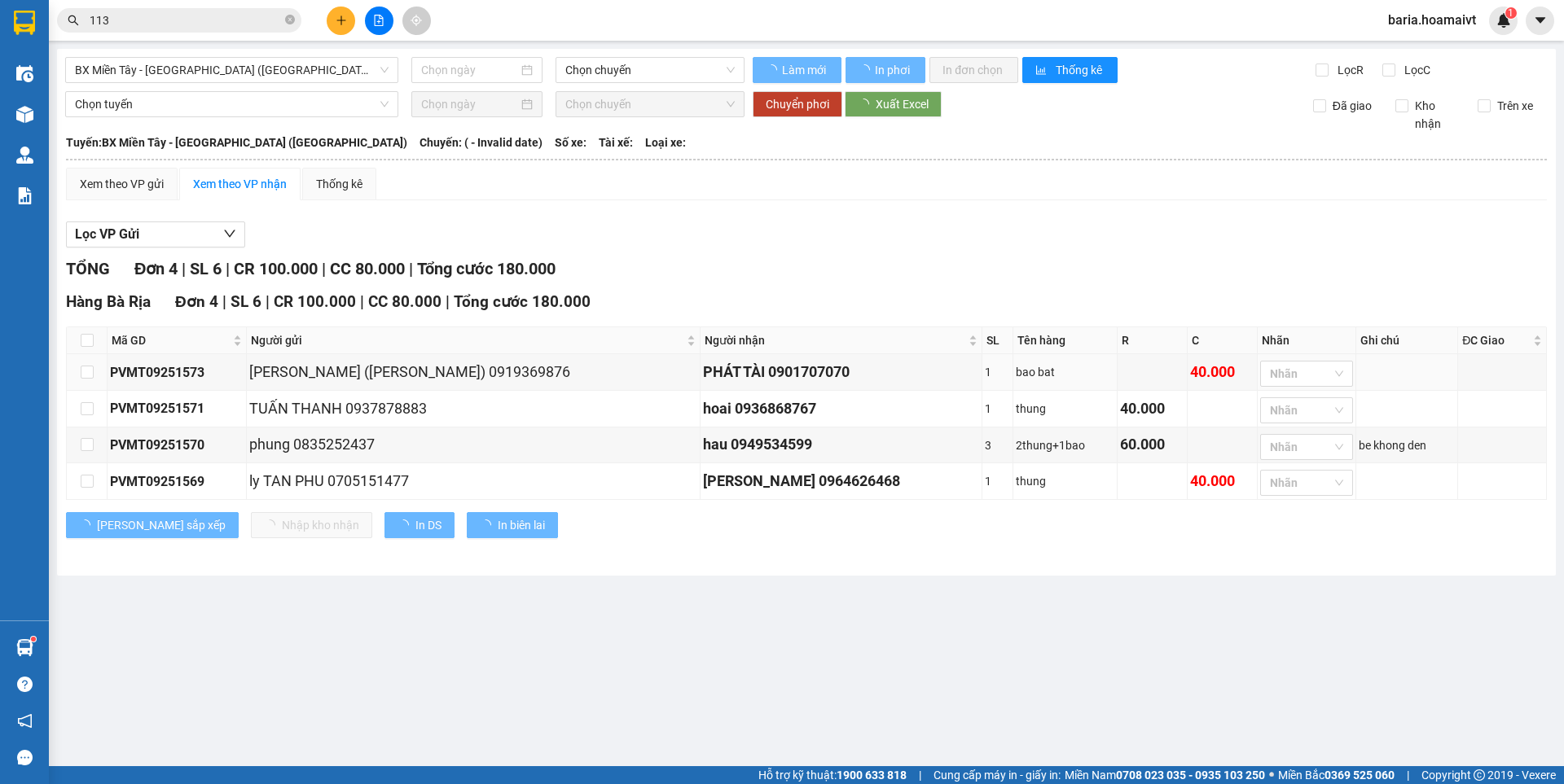
type input "[DATE]"
